Goal: Task Accomplishment & Management: Use online tool/utility

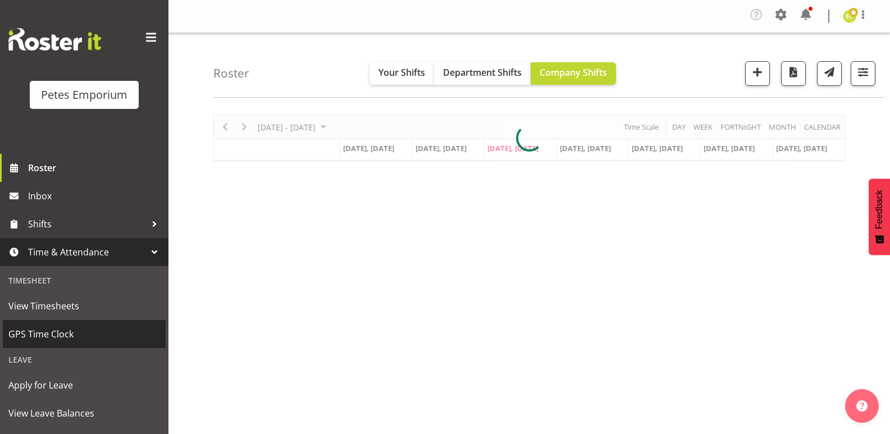
click at [71, 332] on span "GPS Time Clock" at bounding box center [84, 334] width 152 height 17
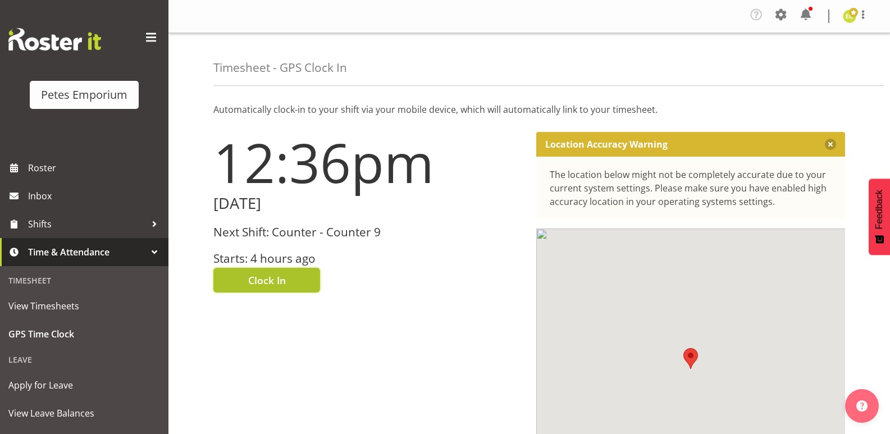
drag, startPoint x: 0, startPoint y: 0, endPoint x: 275, endPoint y: 271, distance: 385.5
click at [275, 271] on button "Clock In" at bounding box center [266, 280] width 107 height 25
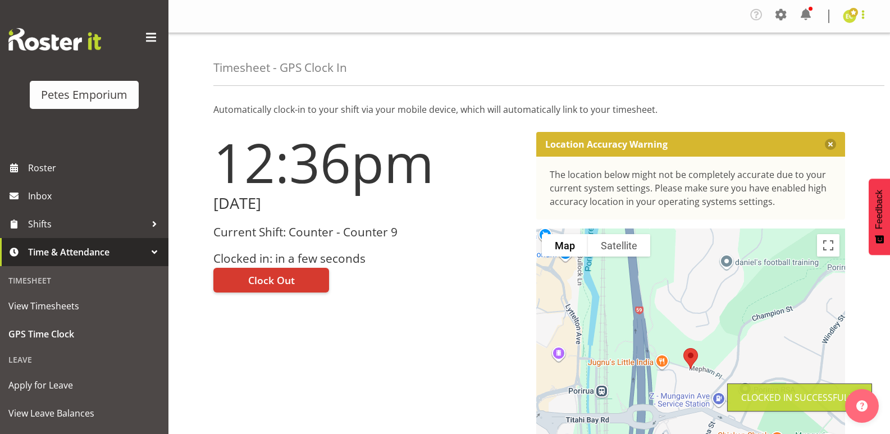
click at [861, 21] on span at bounding box center [862, 14] width 13 height 13
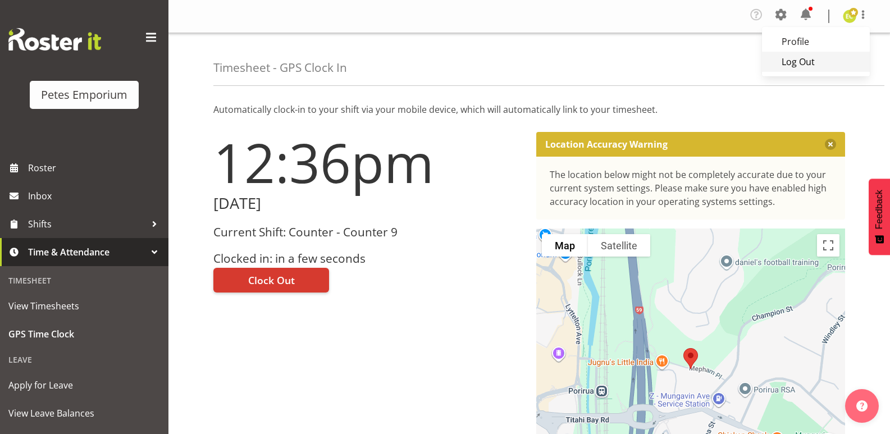
click at [806, 62] on link "Log Out" at bounding box center [816, 62] width 108 height 20
